Goal: Task Accomplishment & Management: Use online tool/utility

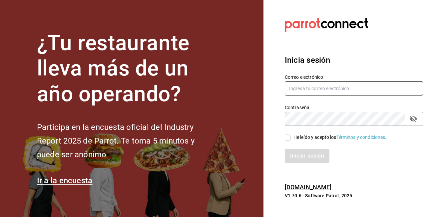
type input "[PERSON_NAME][EMAIL_ADDRESS][PERSON_NAME][DOMAIN_NAME]"
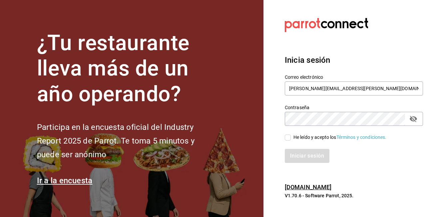
click at [291, 138] on span "He leído y acepto los Términos y condiciones." at bounding box center [339, 137] width 96 height 7
click at [291, 138] on input "He leído y acepto los Términos y condiciones." at bounding box center [288, 137] width 6 height 6
checkbox input "true"
click at [296, 155] on button "Iniciar sesión" at bounding box center [307, 156] width 45 height 14
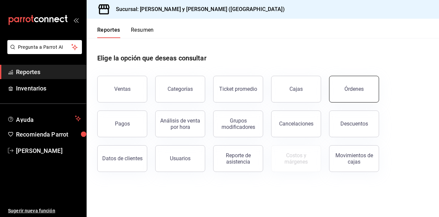
click at [354, 90] on div "Órdenes" at bounding box center [354, 89] width 19 height 6
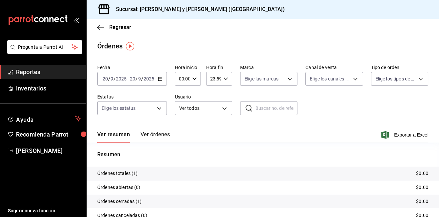
click at [161, 81] on \(Stroke\) "button" at bounding box center [160, 79] width 4 height 4
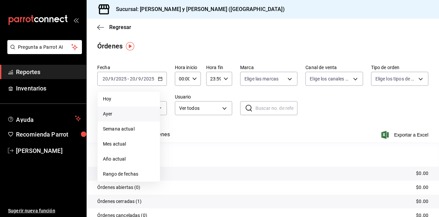
click at [114, 114] on span "Ayer" at bounding box center [129, 113] width 52 height 7
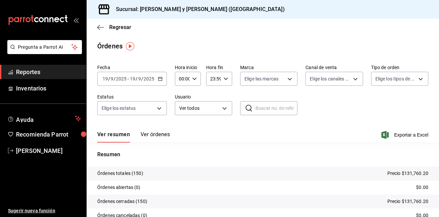
click at [195, 78] on icon "button" at bounding box center [194, 78] width 5 height 5
click at [182, 109] on span "05" at bounding box center [181, 108] width 2 height 5
type input "05:00"
click at [289, 78] on div at bounding box center [219, 108] width 439 height 217
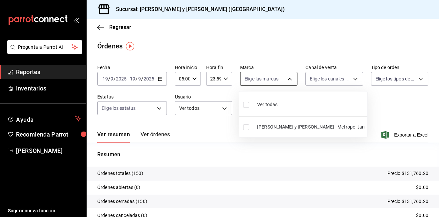
click at [288, 78] on body "Pregunta a Parrot AI Reportes Inventarios Ayuda Recomienda Parrot [PERSON_NAME]…" at bounding box center [219, 108] width 439 height 217
click at [246, 105] on input "checkbox" at bounding box center [246, 105] width 6 height 6
checkbox input "true"
type input "5c4b5436-b9cd-4a1a-b4e8-85329c7394cf"
checkbox input "true"
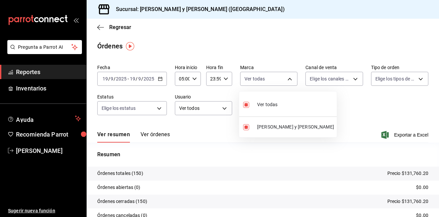
click at [352, 81] on div at bounding box center [219, 108] width 439 height 217
click at [351, 79] on body "Pregunta a Parrot AI Reportes Inventarios Ayuda Recomienda Parrot [PERSON_NAME]…" at bounding box center [219, 108] width 439 height 217
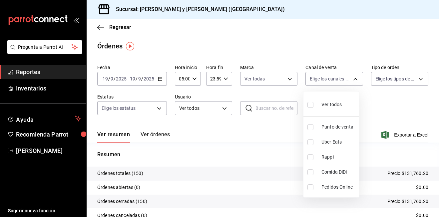
click at [313, 104] on input "checkbox" at bounding box center [311, 105] width 6 height 6
checkbox input "true"
type input "PARROT,UBER_EATS,RAPPI,DIDI_FOOD,ONLINE"
checkbox input "true"
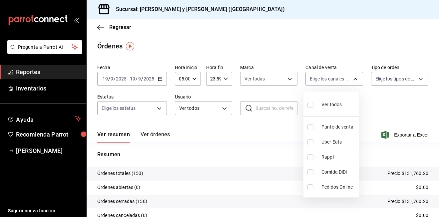
checkbox input "true"
click at [417, 79] on div at bounding box center [219, 108] width 439 height 217
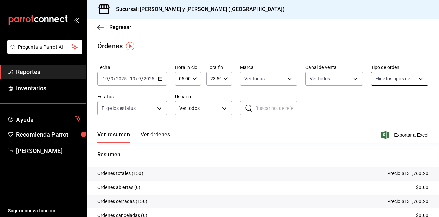
click at [417, 80] on body "Pregunta a Parrot AI Reportes Inventarios Ayuda Recomienda Parrot [PERSON_NAME]…" at bounding box center [219, 108] width 439 height 217
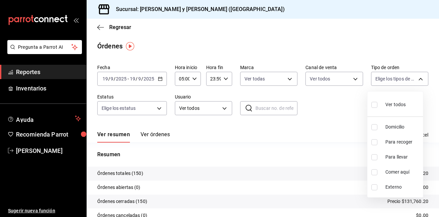
click at [378, 104] on label at bounding box center [376, 105] width 9 height 10
click at [378, 104] on input "checkbox" at bounding box center [375, 105] width 6 height 6
checkbox input "false"
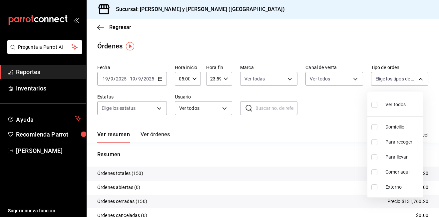
checkbox input "false"
click at [372, 104] on input "checkbox" at bounding box center [375, 105] width 6 height 6
checkbox input "true"
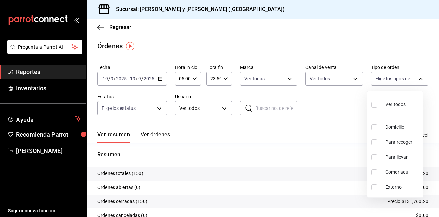
type input "ba680d0a-1f34-4b04-824e-6ad3acaf04f7,2b77cb70-5460-4e10-9e7c-e3f2a48e8b4b,02b75…"
checkbox input "true"
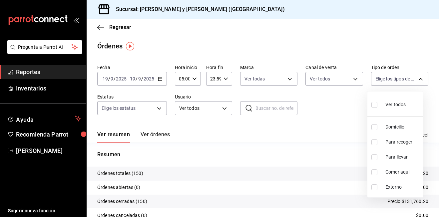
checkbox input "true"
click at [158, 109] on div at bounding box center [219, 108] width 439 height 217
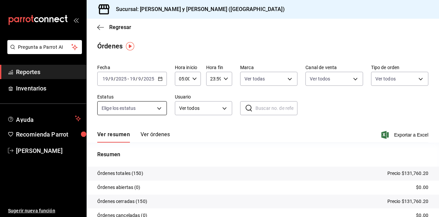
click at [161, 109] on body "Pregunta a Parrot AI Reportes Inventarios Ayuda Recomienda Parrot [PERSON_NAME]…" at bounding box center [219, 108] width 439 height 217
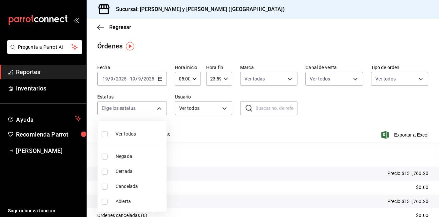
click at [106, 135] on input "checkbox" at bounding box center [105, 134] width 6 height 6
checkbox input "true"
type input "DENIED,FINISHED,CANCELED,OPEN"
checkbox input "true"
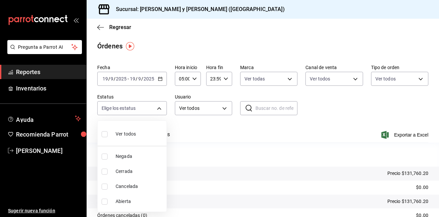
checkbox input "true"
click at [403, 135] on div at bounding box center [219, 108] width 439 height 217
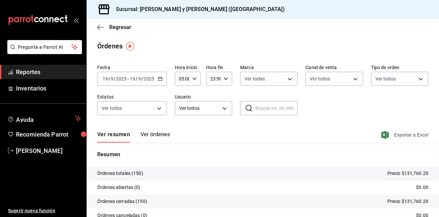
click at [394, 133] on font "Exportar a Excel" at bounding box center [411, 134] width 34 height 5
